Goal: Find specific page/section: Find specific page/section

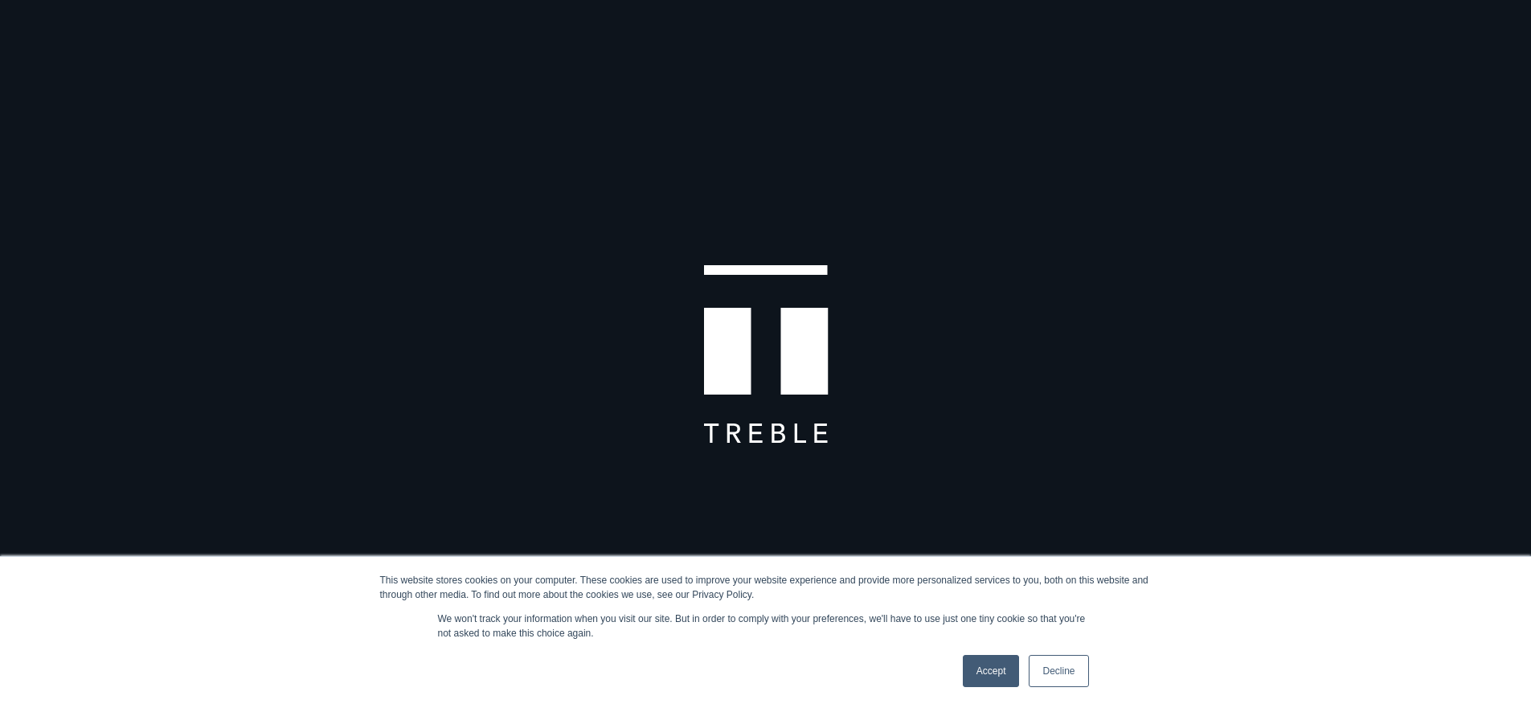
click at [993, 669] on link "Accept" at bounding box center [991, 671] width 57 height 32
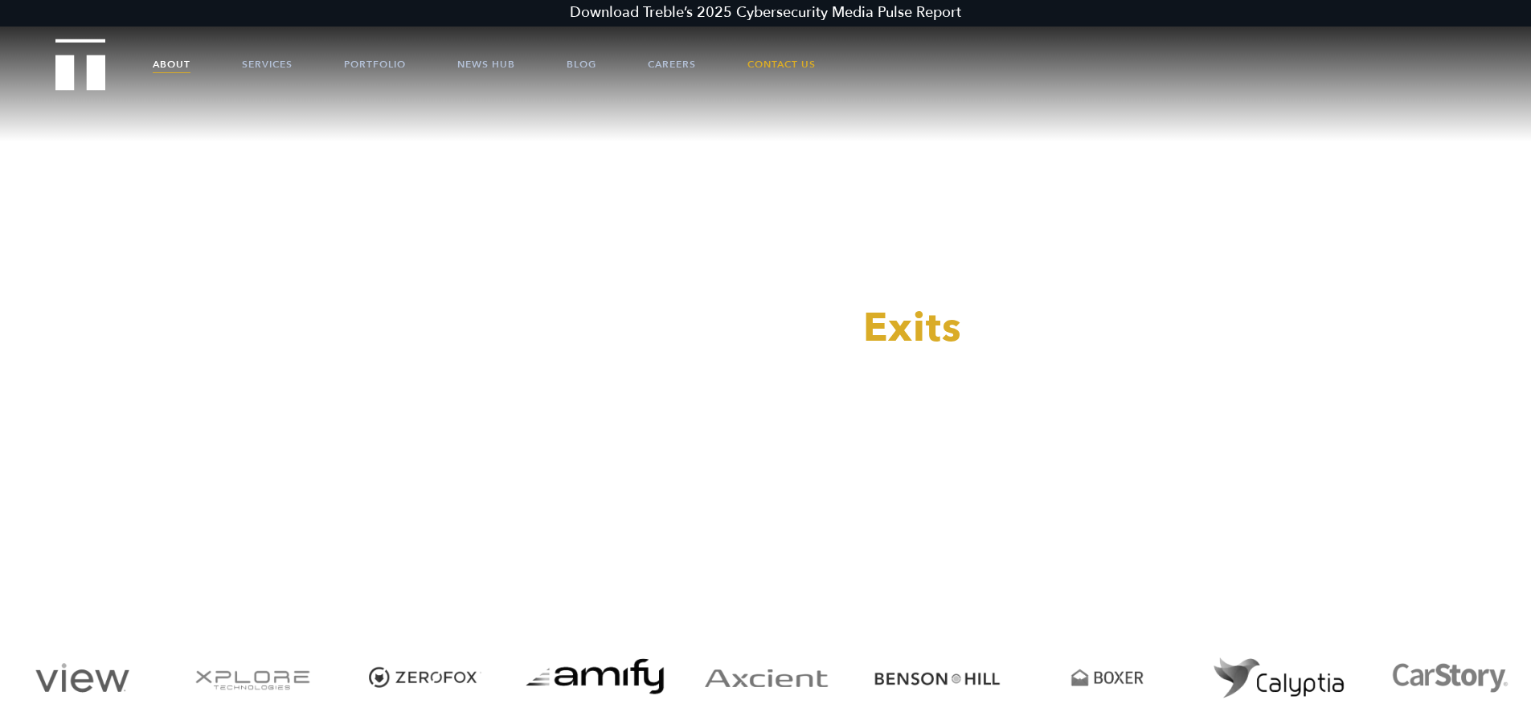
click at [153, 66] on link "About" at bounding box center [172, 64] width 38 height 48
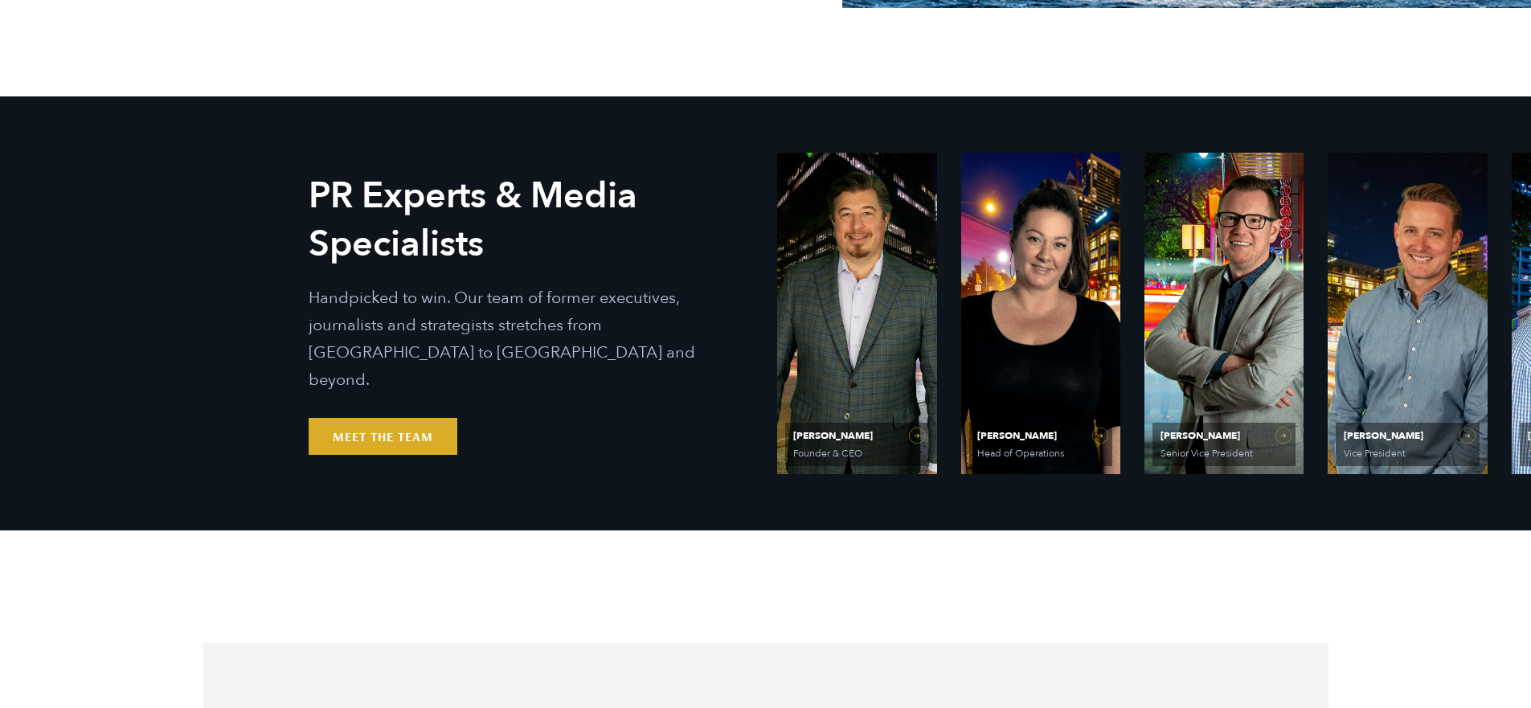
scroll to position [820, 0]
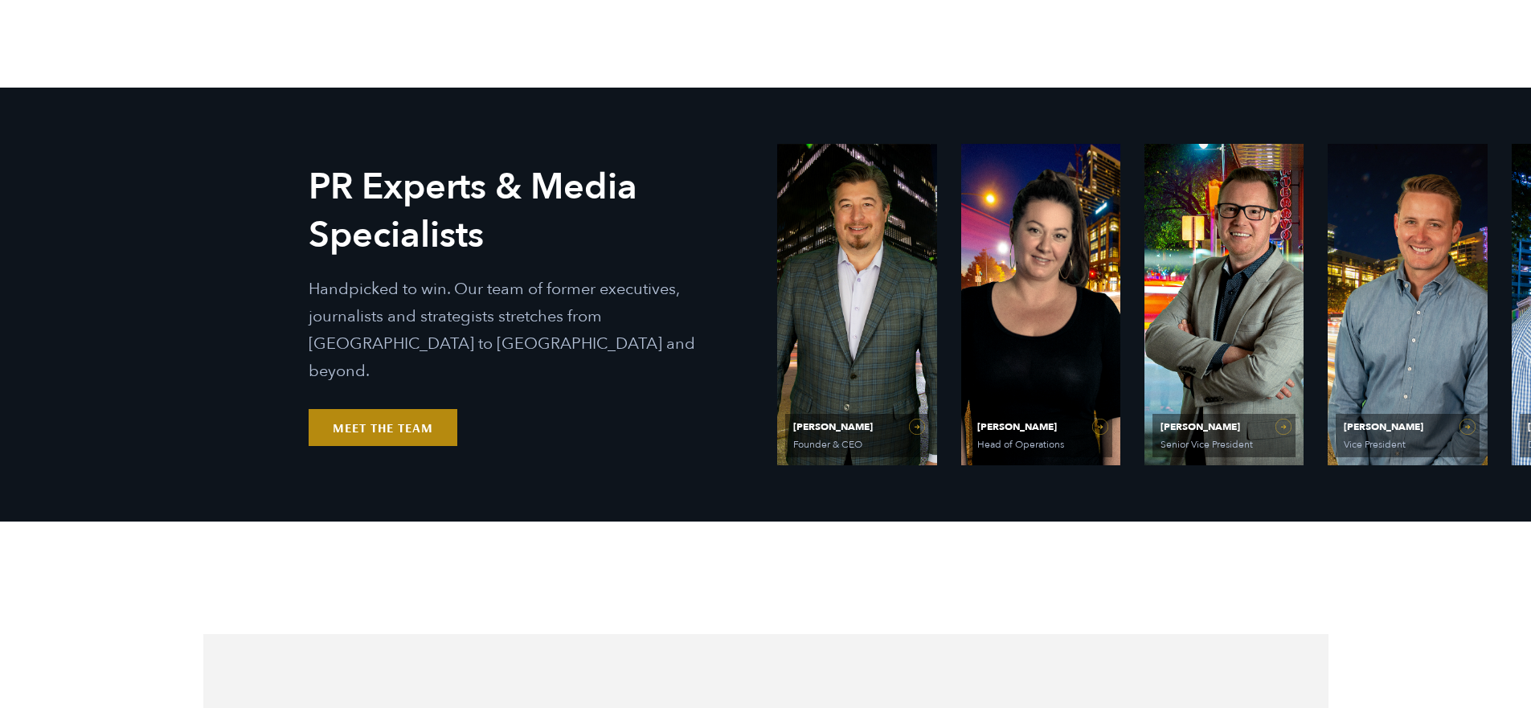
click at [405, 424] on link "Meet the Team" at bounding box center [383, 427] width 149 height 37
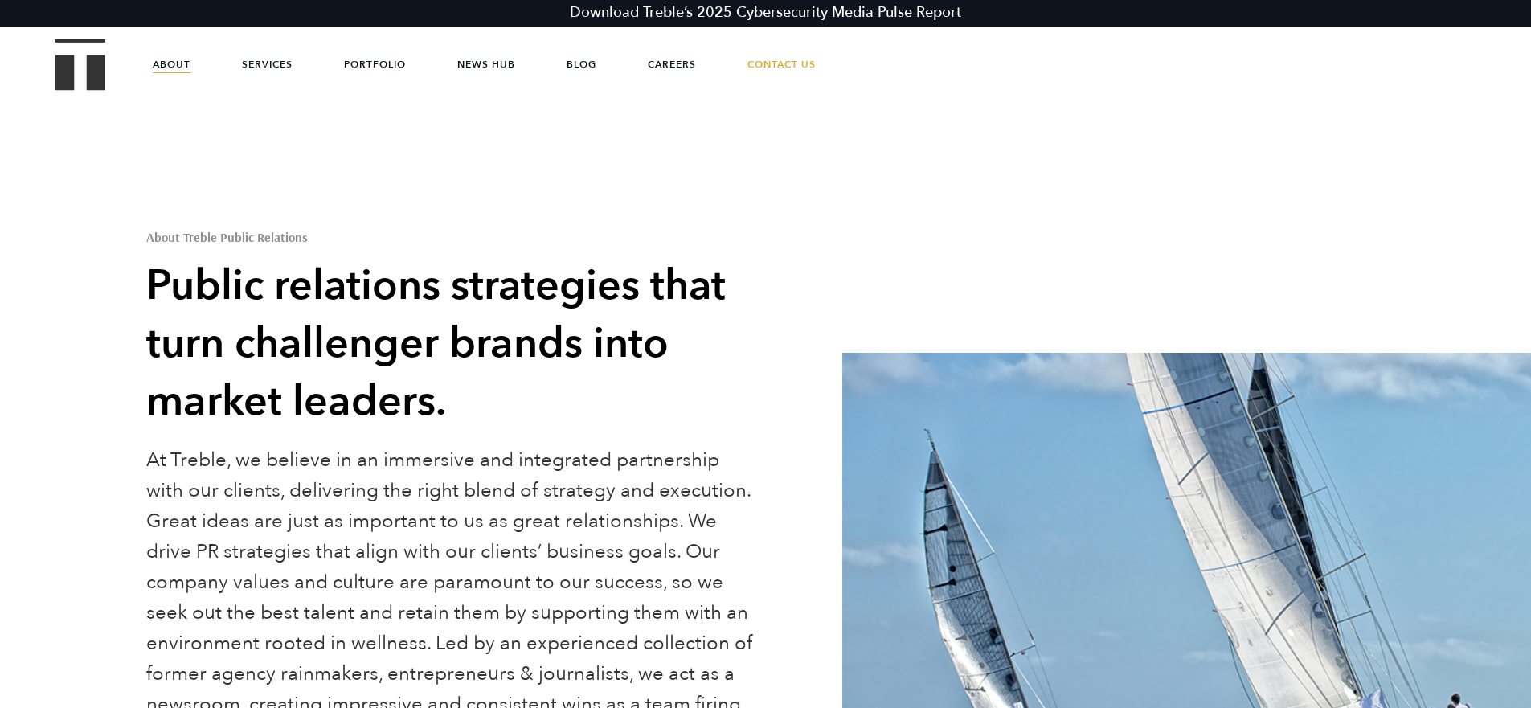
scroll to position [3, 0]
